Goal: Navigation & Orientation: Find specific page/section

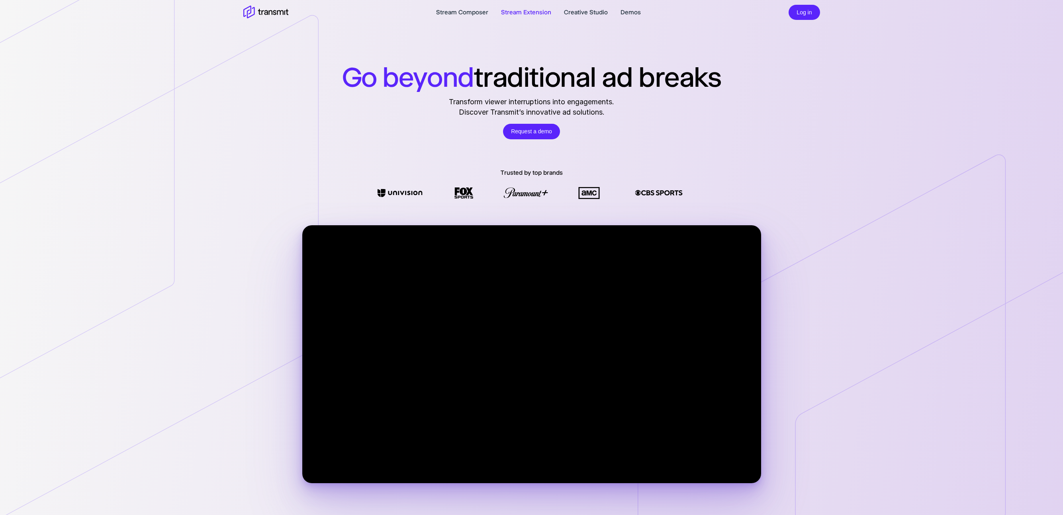
click at [519, 12] on link "Stream Extension" at bounding box center [526, 13] width 50 height 10
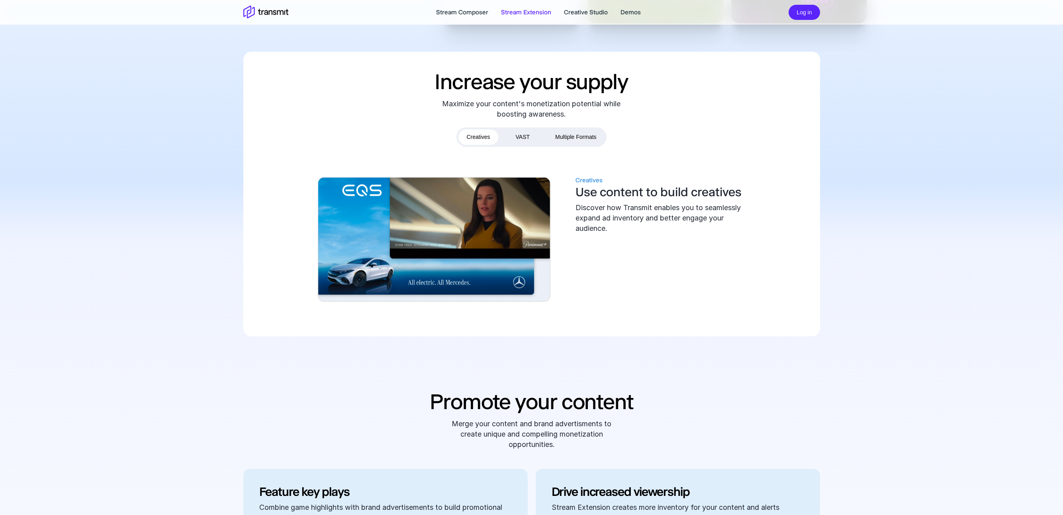
scroll to position [292, 0]
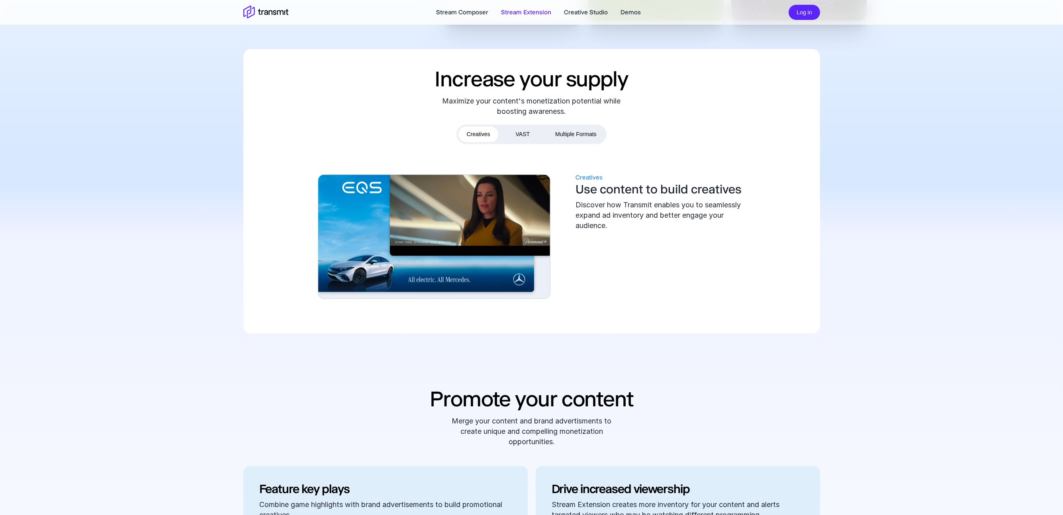
click at [521, 145] on div "Creatives VAST Multiple Formats Creatives Use content to build creatives Discov…" at bounding box center [531, 221] width 447 height 193
click at [523, 133] on button "VAST" at bounding box center [523, 135] width 30 height 16
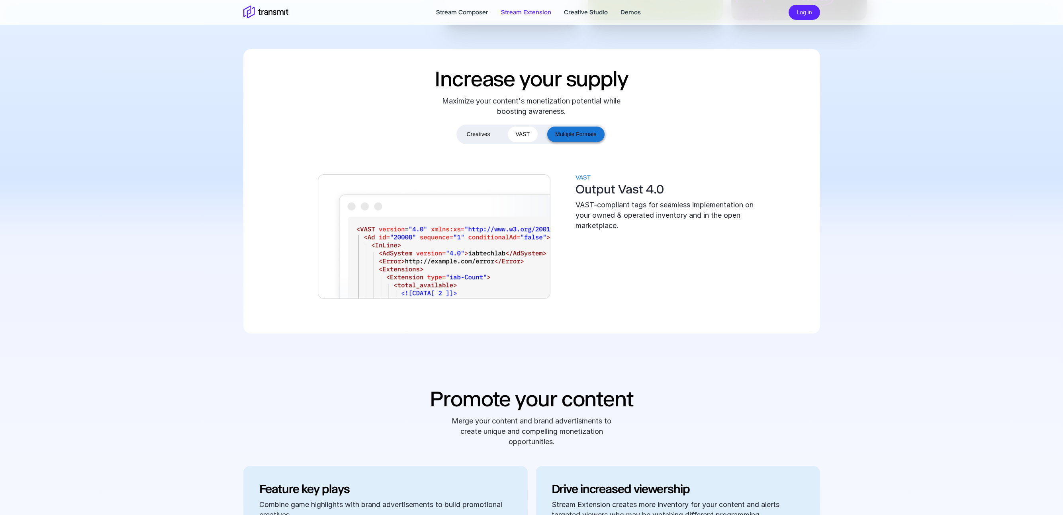
click at [568, 133] on button "Multiple Formats" at bounding box center [575, 135] width 57 height 16
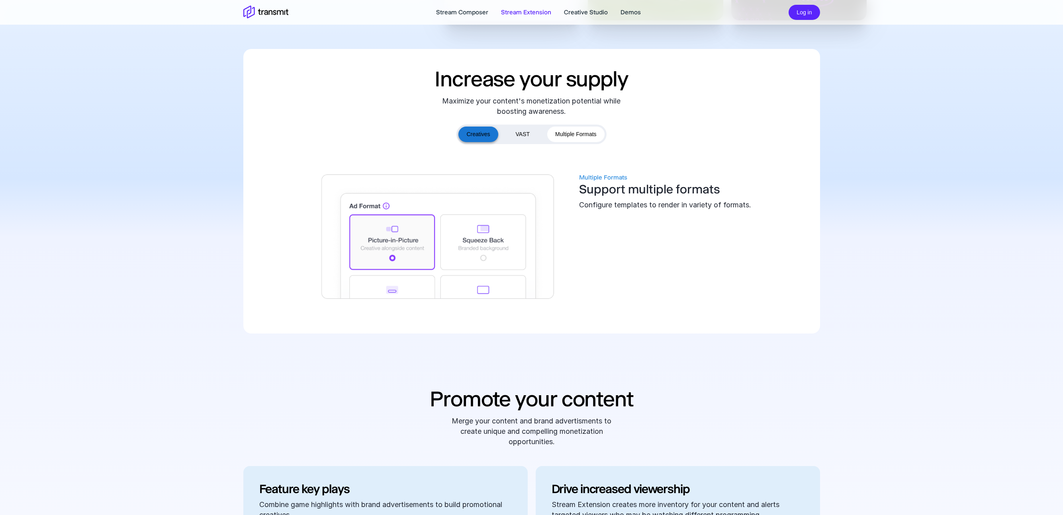
click at [474, 130] on button "Creatives" at bounding box center [477, 135] width 39 height 16
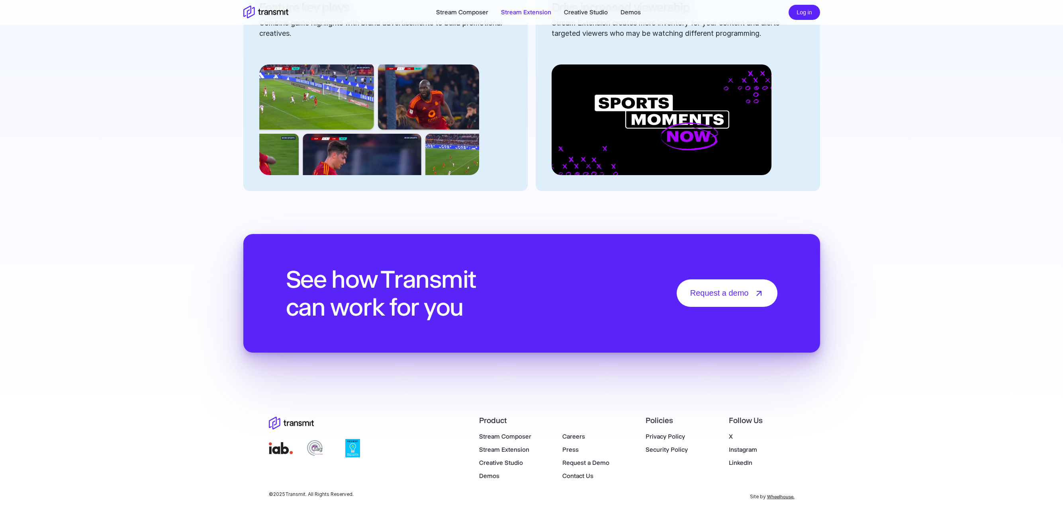
scroll to position [0, 0]
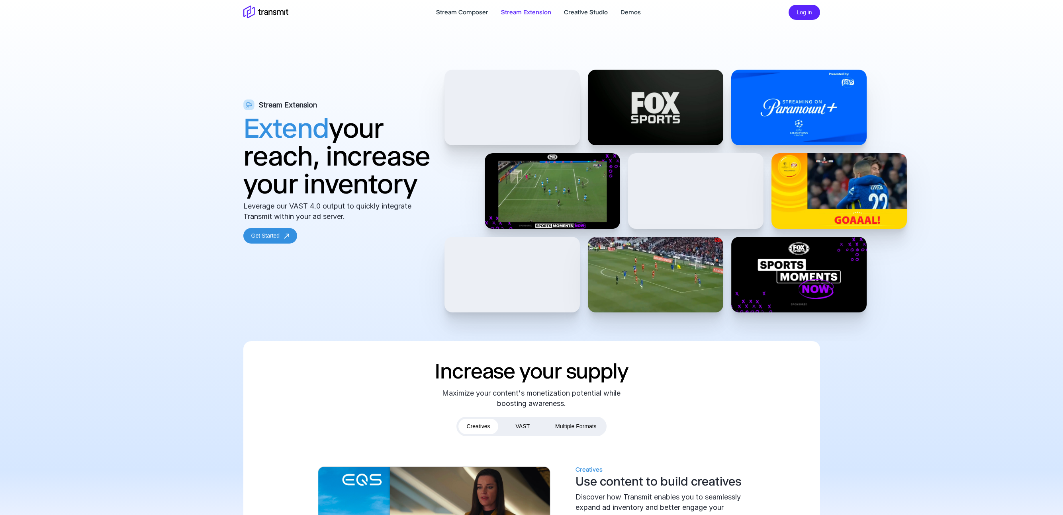
click at [267, 16] on icon at bounding box center [265, 13] width 45 height 14
